Goal: Information Seeking & Learning: Check status

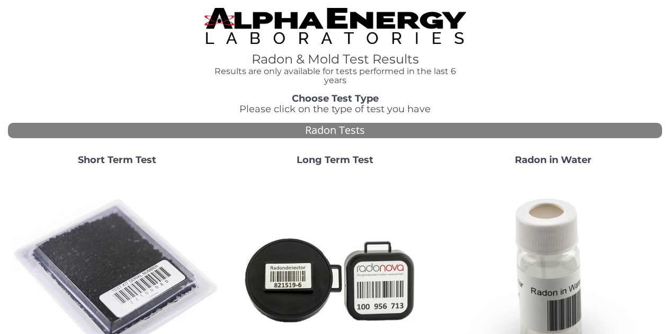
click at [91, 261] on img at bounding box center [117, 279] width 210 height 210
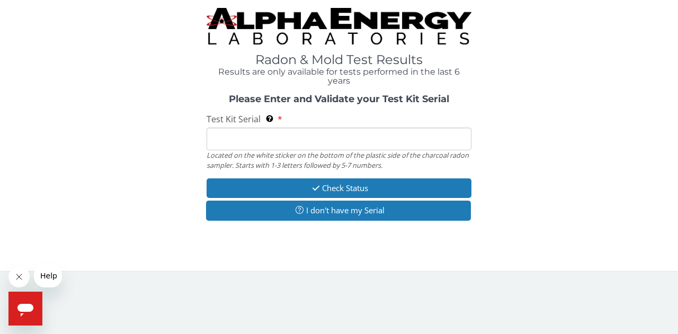
paste input "RA203200"
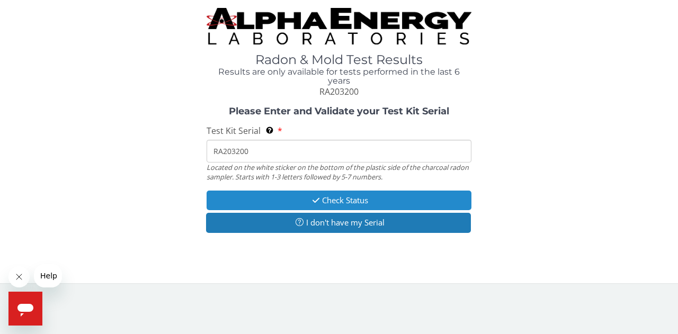
type input "RA203200"
click at [344, 199] on button "Check Status" at bounding box center [339, 201] width 265 height 20
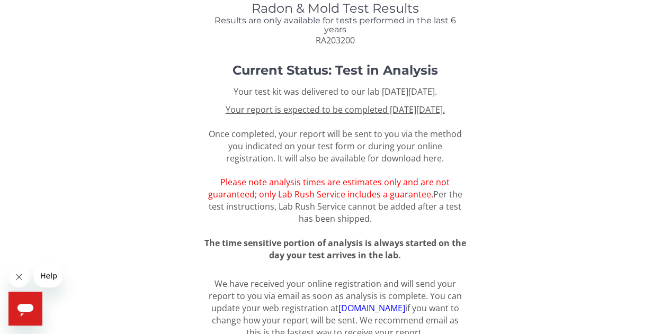
scroll to position [101, 0]
